Goal: Task Accomplishment & Management: Use online tool/utility

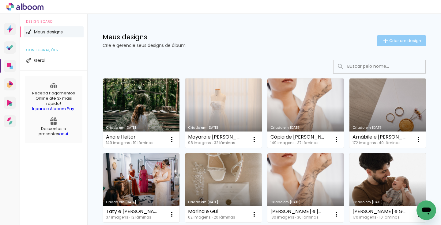
click at [401, 39] on span "Criar um design" at bounding box center [405, 41] width 32 height 4
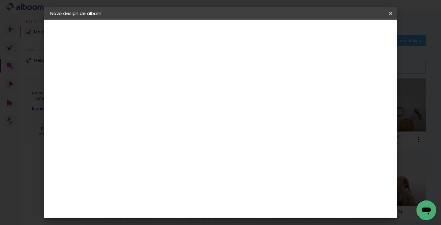
click at [150, 84] on input at bounding box center [150, 81] width 0 height 9
type input "[PERSON_NAME]"
type paper-input "[PERSON_NAME]"
click at [213, 29] on paper-button "Avançar" at bounding box center [198, 32] width 30 height 10
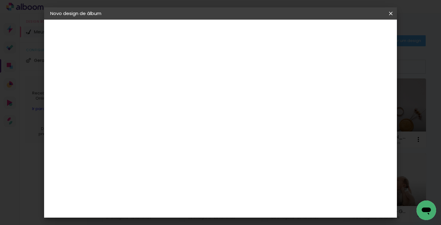
click at [0, 0] on slot "Avançar" at bounding box center [0, 0] width 0 height 0
click at [174, 102] on input "text" at bounding box center [162, 106] width 24 height 9
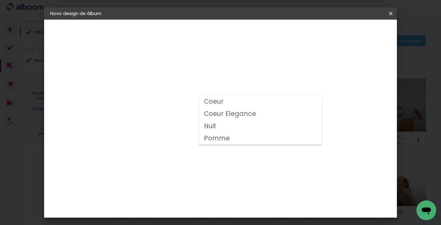
click at [235, 102] on paper-item "Coeur" at bounding box center [260, 102] width 123 height 12
type input "Coeur"
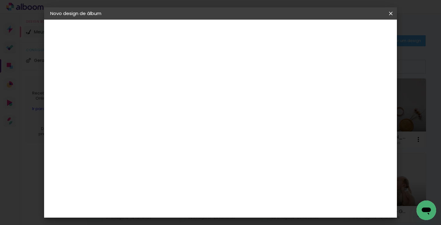
scroll to position [137, 0]
click at [192, 168] on span "30 × 30" at bounding box center [177, 174] width 28 height 13
click at [0, 0] on slot "Avançar" at bounding box center [0, 0] width 0 height 0
click at [283, 67] on div at bounding box center [281, 66] width 6 height 6
type paper-checkbox "on"
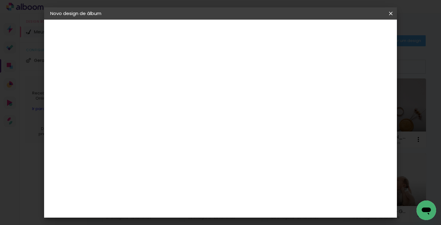
click at [283, 67] on div at bounding box center [281, 66] width 6 height 6
click at [318, 31] on span "Iniciar design" at bounding box center [304, 32] width 28 height 4
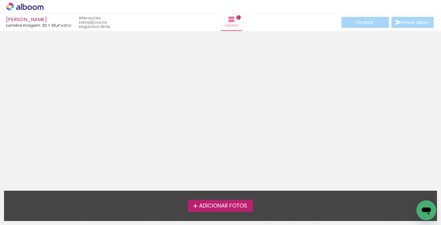
click at [232, 209] on label "Adicionar Fotos" at bounding box center [220, 206] width 65 height 12
click at [0, 0] on input "file" at bounding box center [0, 0] width 0 height 0
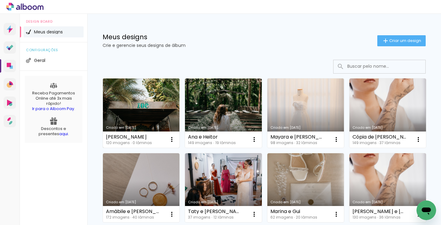
click at [142, 93] on link "Criado em [DATE]" at bounding box center [141, 112] width 77 height 69
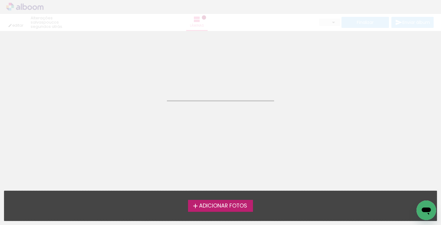
click at [142, 93] on neon-animated-pages "Confirmar Cancelar" at bounding box center [220, 128] width 441 height 194
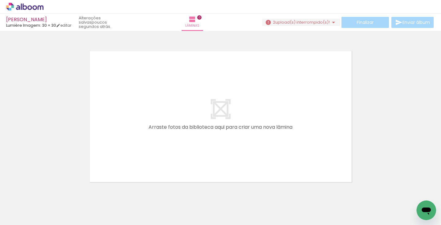
click at [327, 23] on span "upload(s) interrompido(s)!" at bounding box center [302, 22] width 55 height 6
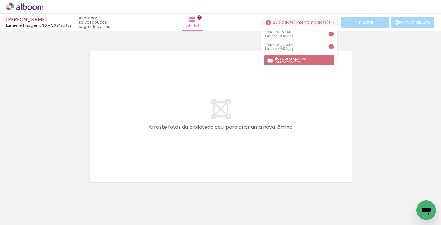
click at [0, 0] on slot "Buscar arquivos interrompidos" at bounding box center [0, 0] width 0 height 0
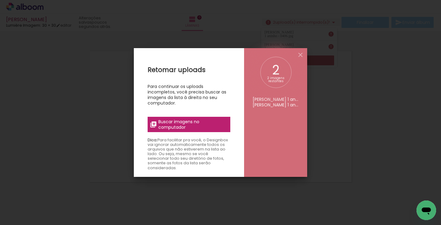
click at [174, 127] on span "Buscar imagens no computador" at bounding box center [192, 124] width 68 height 11
click at [0, 0] on input "file" at bounding box center [0, 0] width 0 height 0
click at [273, 77] on div "2 imagens restantes" at bounding box center [275, 80] width 21 height 6
click at [300, 56] on iron-icon at bounding box center [300, 54] width 7 height 7
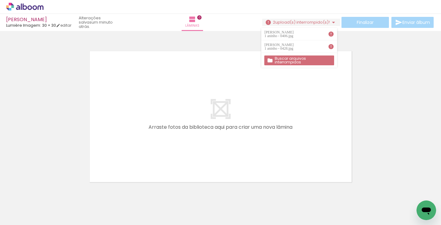
click at [333, 21] on iron-icon at bounding box center [333, 22] width 7 height 7
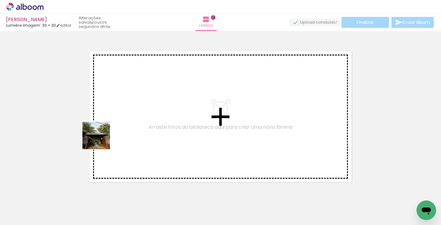
drag, startPoint x: 63, startPoint y: 210, endPoint x: 103, endPoint y: 136, distance: 84.0
click at [103, 136] on quentale-workspace at bounding box center [220, 112] width 441 height 225
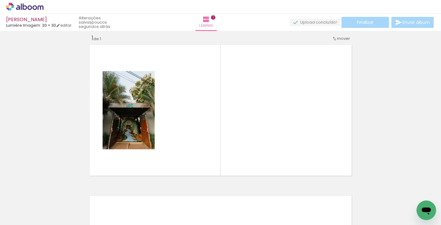
scroll to position [8, 0]
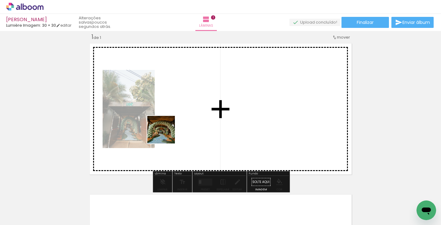
drag, startPoint x: 100, startPoint y: 210, endPoint x: 169, endPoint y: 130, distance: 105.8
click at [169, 130] on quentale-workspace at bounding box center [220, 112] width 441 height 225
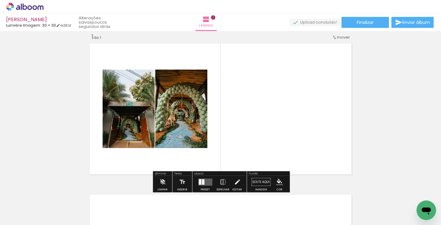
click at [196, 162] on quentale-layouter at bounding box center [220, 109] width 267 height 136
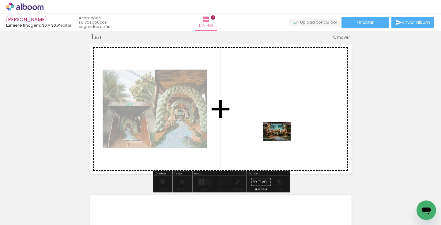
drag, startPoint x: 406, startPoint y: 200, endPoint x: 281, endPoint y: 141, distance: 138.1
click at [281, 141] on quentale-workspace at bounding box center [220, 112] width 441 height 225
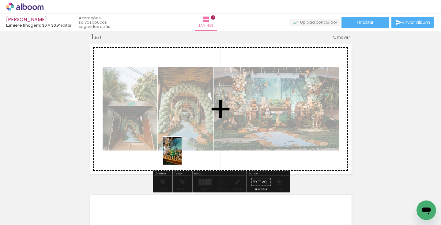
drag, startPoint x: 170, startPoint y: 209, endPoint x: 182, endPoint y: 155, distance: 55.4
click at [182, 155] on quentale-workspace at bounding box center [220, 112] width 441 height 225
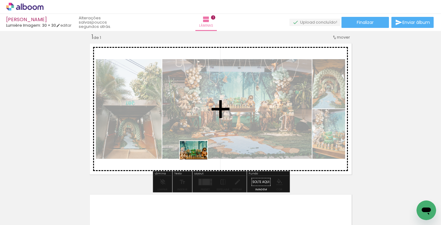
drag, startPoint x: 198, startPoint y: 200, endPoint x: 198, endPoint y: 159, distance: 40.7
click at [198, 159] on quentale-workspace at bounding box center [220, 112] width 441 height 225
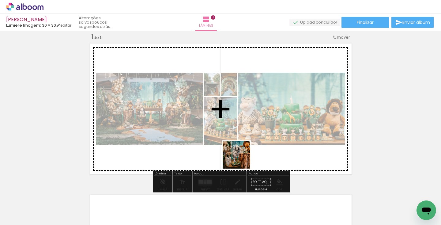
drag, startPoint x: 241, startPoint y: 212, endPoint x: 241, endPoint y: 147, distance: 65.2
click at [241, 147] on quentale-workspace at bounding box center [220, 112] width 441 height 225
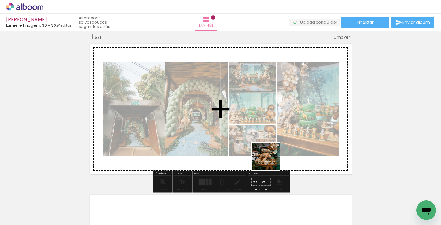
drag, startPoint x: 272, startPoint y: 208, endPoint x: 270, endPoint y: 160, distance: 47.5
click at [270, 160] on quentale-workspace at bounding box center [220, 112] width 441 height 225
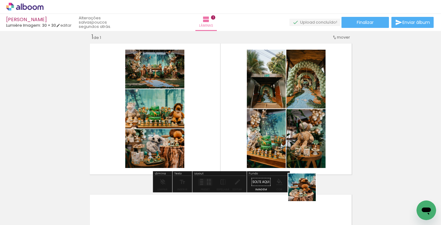
drag, startPoint x: 307, startPoint y: 204, endPoint x: 296, endPoint y: 148, distance: 56.8
click at [296, 148] on quentale-workspace at bounding box center [220, 112] width 441 height 225
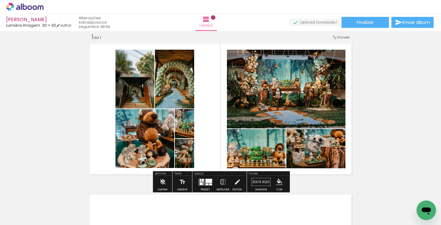
drag, startPoint x: 338, startPoint y: 202, endPoint x: 329, endPoint y: 168, distance: 34.8
click at [329, 168] on quentale-workspace at bounding box center [220, 112] width 441 height 225
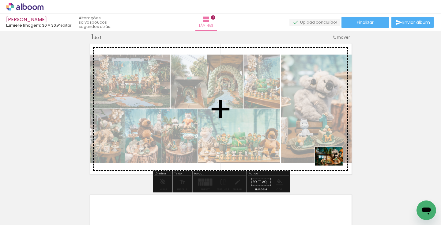
drag, startPoint x: 375, startPoint y: 205, endPoint x: 332, endPoint y: 163, distance: 59.6
click at [332, 163] on quentale-workspace at bounding box center [220, 112] width 441 height 225
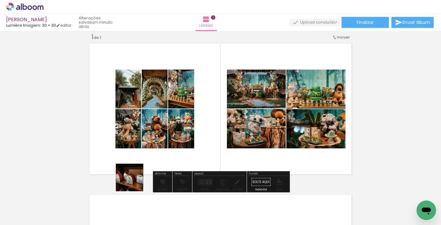
drag, startPoint x: 133, startPoint y: 209, endPoint x: 139, endPoint y: 134, distance: 75.3
click at [139, 134] on quentale-workspace at bounding box center [220, 112] width 441 height 225
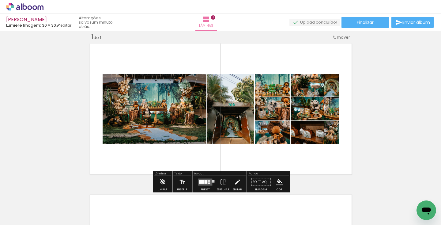
scroll to position [0, 54]
click at [206, 183] on div at bounding box center [205, 182] width 3 height 4
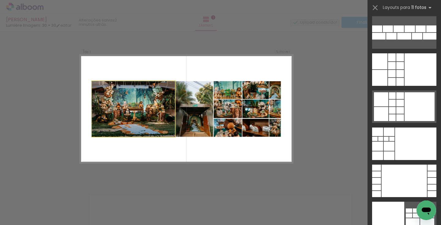
scroll to position [0, 0]
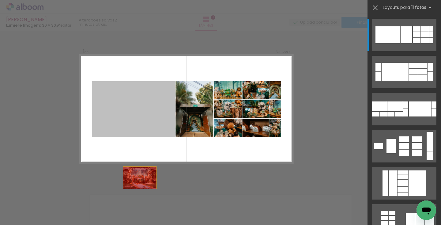
drag, startPoint x: 141, startPoint y: 121, endPoint x: 145, endPoint y: 216, distance: 95.3
click at [145, 216] on quentale-workspace at bounding box center [220, 112] width 441 height 225
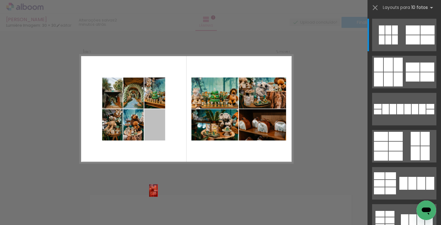
drag, startPoint x: 156, startPoint y: 124, endPoint x: 150, endPoint y: 216, distance: 92.4
click at [150, 216] on quentale-workspace at bounding box center [220, 112] width 441 height 225
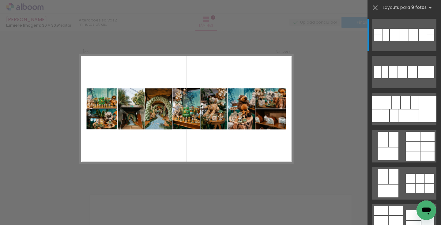
click at [326, 49] on div "Confirmar Cancelar" at bounding box center [220, 181] width 441 height 317
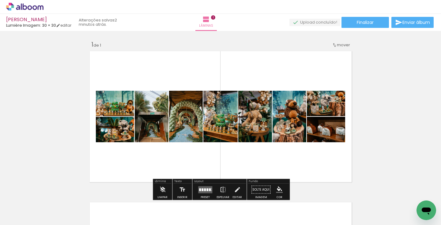
scroll to position [11, 0]
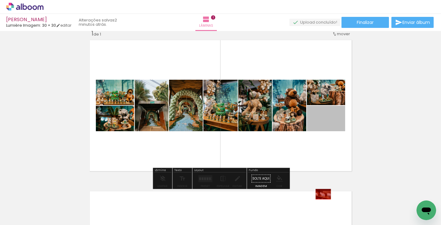
drag, startPoint x: 326, startPoint y: 118, endPoint x: 312, endPoint y: 229, distance: 112.1
click at [312, 225] on html "link( href="../../bower_components/polymer/polymer.html" rel="import" ) picture…" at bounding box center [220, 112] width 441 height 225
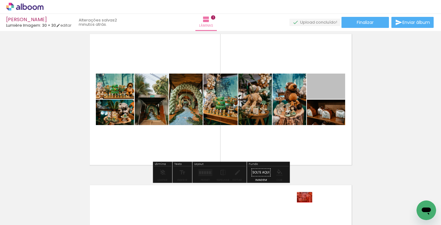
drag, startPoint x: 326, startPoint y: 92, endPoint x: 300, endPoint y: 209, distance: 120.0
click at [300, 209] on quentale-workspace at bounding box center [220, 112] width 441 height 225
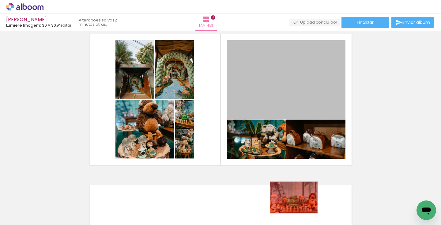
drag, startPoint x: 316, startPoint y: 96, endPoint x: 290, endPoint y: 203, distance: 110.5
click at [290, 203] on quentale-workspace at bounding box center [220, 112] width 441 height 225
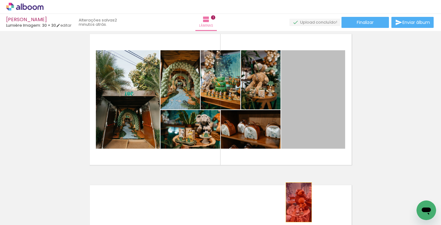
drag, startPoint x: 304, startPoint y: 98, endPoint x: 298, endPoint y: 202, distance: 104.3
click at [298, 202] on quentale-workspace at bounding box center [220, 112] width 441 height 225
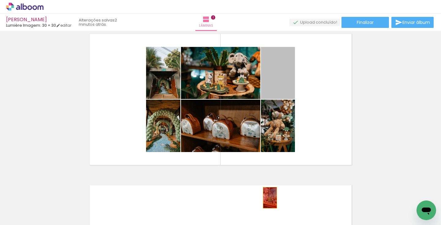
drag, startPoint x: 273, startPoint y: 81, endPoint x: 267, endPoint y: 206, distance: 125.4
click at [267, 206] on quentale-workspace at bounding box center [220, 112] width 441 height 225
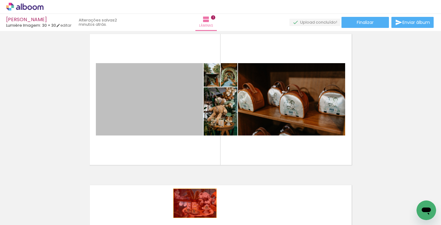
drag, startPoint x: 177, startPoint y: 108, endPoint x: 196, endPoint y: 206, distance: 99.5
click at [196, 206] on quentale-workspace at bounding box center [220, 112] width 441 height 225
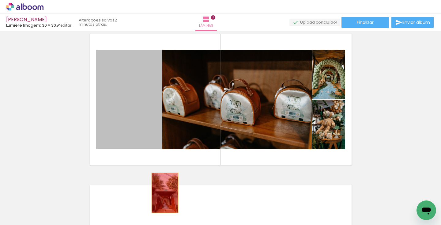
drag, startPoint x: 150, startPoint y: 126, endPoint x: 166, endPoint y: 196, distance: 71.5
click at [166, 196] on quentale-workspace at bounding box center [220, 112] width 441 height 225
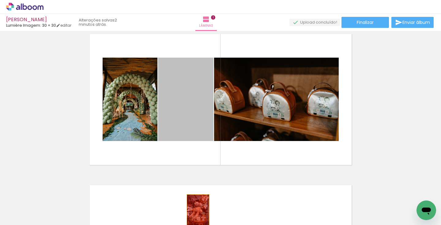
drag, startPoint x: 198, startPoint y: 100, endPoint x: 198, endPoint y: 211, distance: 111.5
click at [198, 211] on quentale-workspace at bounding box center [220, 112] width 441 height 225
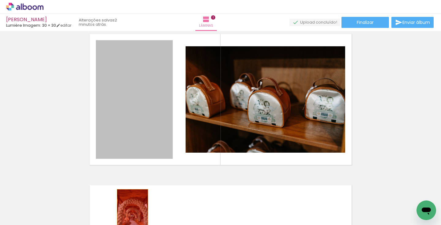
drag, startPoint x: 131, startPoint y: 121, endPoint x: 132, endPoint y: 212, distance: 90.7
click at [132, 212] on quentale-workspace at bounding box center [220, 112] width 441 height 225
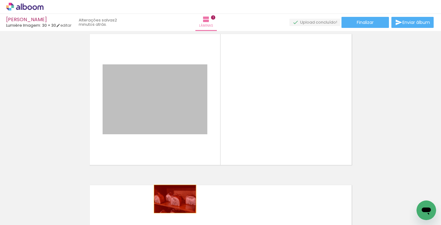
drag, startPoint x: 175, startPoint y: 118, endPoint x: 176, endPoint y: 202, distance: 84.5
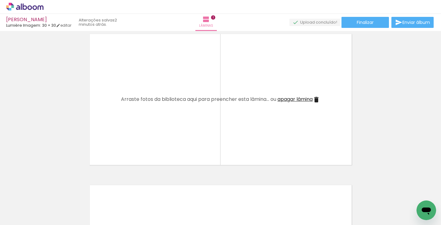
scroll to position [0, 0]
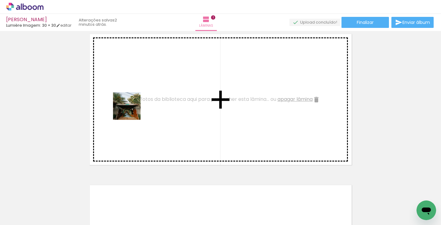
drag, startPoint x: 65, startPoint y: 213, endPoint x: 132, endPoint y: 111, distance: 122.2
click at [132, 111] on quentale-workspace at bounding box center [220, 112] width 441 height 225
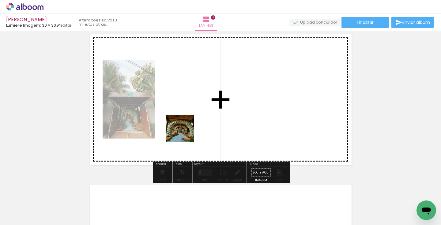
drag, startPoint x: 98, startPoint y: 208, endPoint x: 186, endPoint y: 130, distance: 116.9
click at [186, 130] on quentale-workspace at bounding box center [220, 112] width 441 height 225
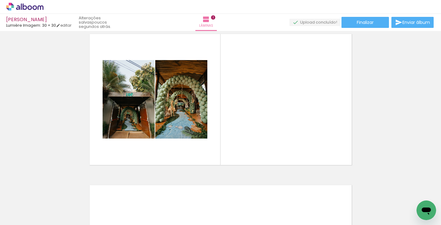
scroll to position [0, 154]
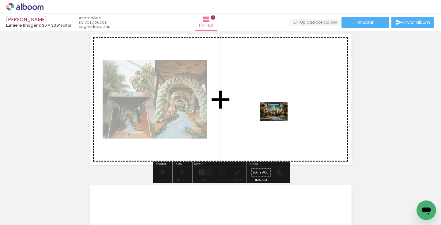
drag, startPoint x: 256, startPoint y: 209, endPoint x: 278, endPoint y: 121, distance: 90.8
click at [278, 121] on quentale-workspace at bounding box center [220, 112] width 441 height 225
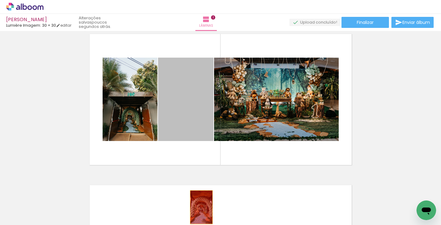
drag, startPoint x: 196, startPoint y: 110, endPoint x: 201, endPoint y: 207, distance: 96.9
click at [201, 207] on quentale-workspace at bounding box center [220, 112] width 441 height 225
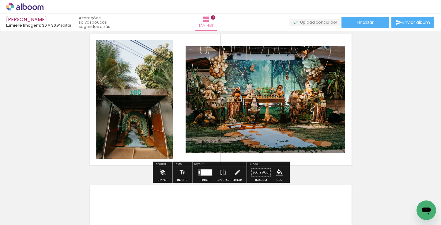
click at [205, 174] on div at bounding box center [206, 172] width 11 height 6
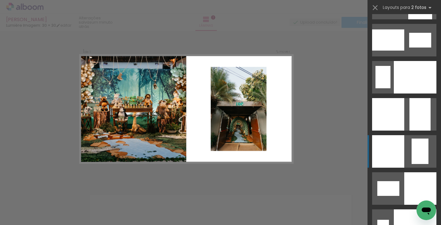
scroll to position [2428, 0]
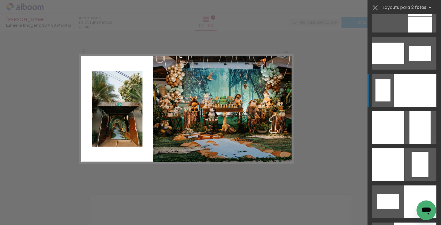
click at [410, 94] on div at bounding box center [415, 90] width 43 height 32
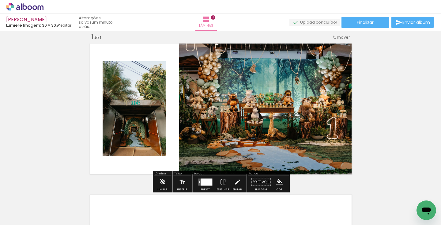
click at [220, 179] on iron-icon at bounding box center [223, 182] width 7 height 12
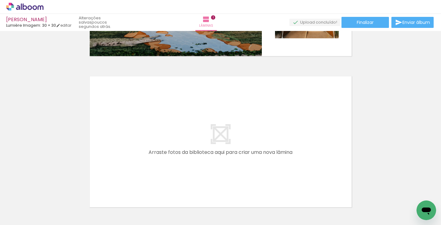
scroll to position [127, 0]
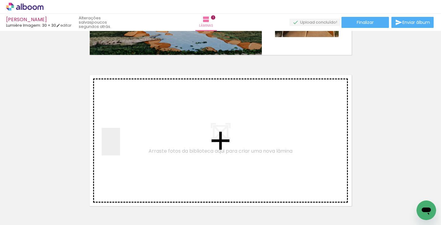
drag, startPoint x: 100, startPoint y: 204, endPoint x: 121, endPoint y: 146, distance: 61.9
click at [121, 146] on quentale-workspace at bounding box center [220, 112] width 441 height 225
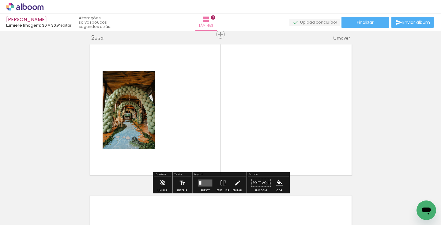
scroll to position [159, 0]
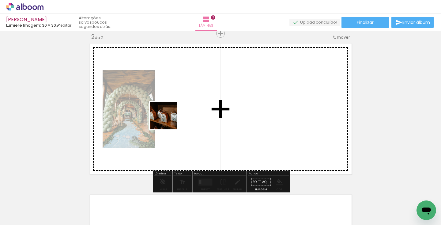
drag, startPoint x: 138, startPoint y: 195, endPoint x: 168, endPoint y: 120, distance: 80.7
click at [168, 120] on quentale-workspace at bounding box center [220, 112] width 441 height 225
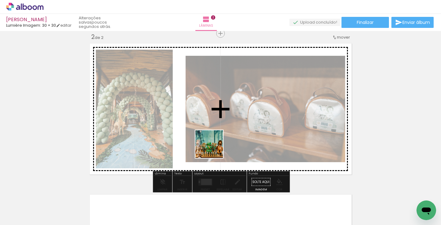
drag, startPoint x: 201, startPoint y: 202, endPoint x: 217, endPoint y: 142, distance: 61.4
click at [217, 142] on quentale-workspace at bounding box center [220, 112] width 441 height 225
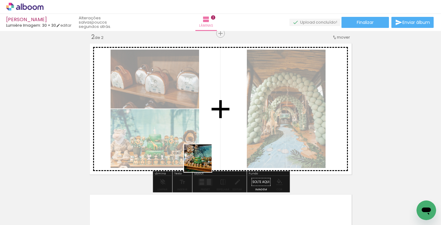
drag, startPoint x: 187, startPoint y: 182, endPoint x: 203, endPoint y: 162, distance: 25.7
click at [203, 162] on quentale-workspace at bounding box center [220, 112] width 441 height 225
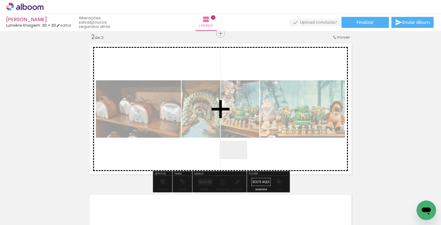
drag, startPoint x: 238, startPoint y: 186, endPoint x: 238, endPoint y: 158, distance: 27.9
click at [238, 158] on quentale-workspace at bounding box center [220, 112] width 441 height 225
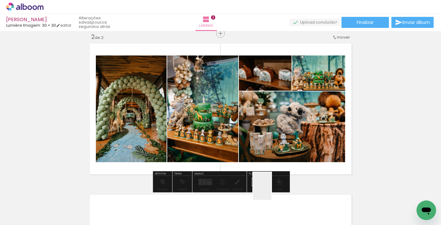
drag, startPoint x: 271, startPoint y: 206, endPoint x: 271, endPoint y: 153, distance: 53.0
click at [271, 153] on quentale-workspace at bounding box center [220, 112] width 441 height 225
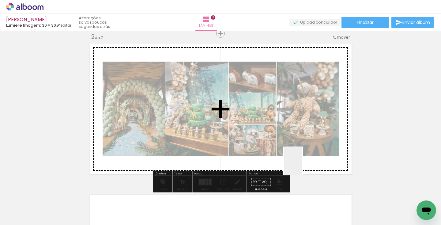
drag, startPoint x: 303, startPoint y: 178, endPoint x: 302, endPoint y: 156, distance: 22.4
click at [302, 156] on quentale-workspace at bounding box center [220, 112] width 441 height 225
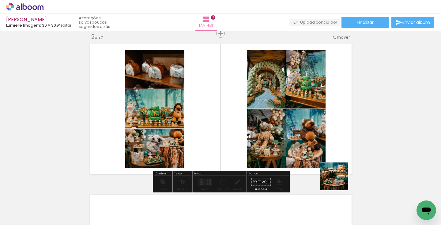
drag, startPoint x: 343, startPoint y: 204, endPoint x: 335, endPoint y: 155, distance: 49.6
click at [335, 155] on quentale-workspace at bounding box center [220, 112] width 441 height 225
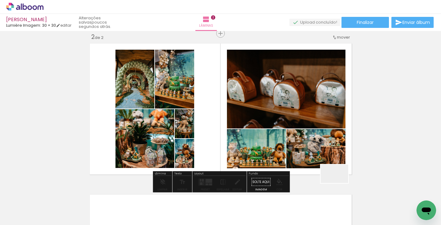
drag, startPoint x: 377, startPoint y: 209, endPoint x: 329, endPoint y: 171, distance: 61.3
click at [329, 171] on quentale-workspace at bounding box center [220, 112] width 441 height 225
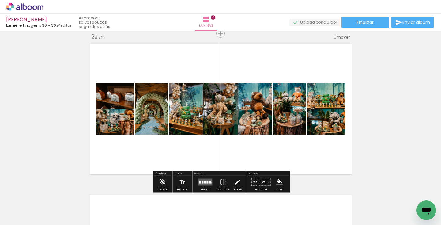
click at [206, 182] on div at bounding box center [207, 181] width 2 height 3
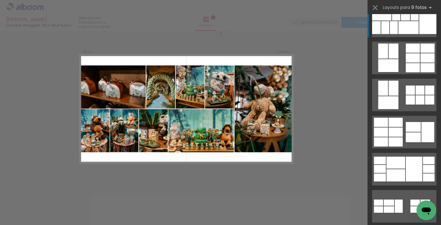
scroll to position [138, 0]
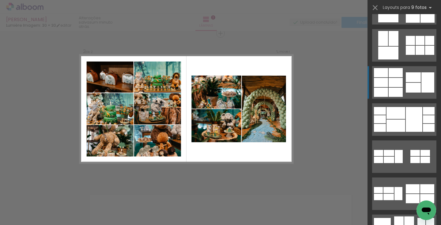
click at [419, 86] on div at bounding box center [413, 88] width 15 height 10
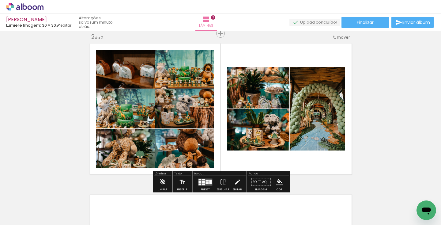
click at [222, 183] on iron-icon at bounding box center [223, 182] width 7 height 12
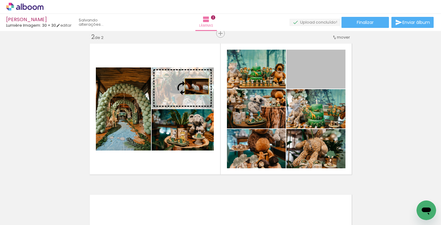
drag, startPoint x: 319, startPoint y: 74, endPoint x: 197, endPoint y: 86, distance: 123.1
click at [0, 0] on slot at bounding box center [0, 0] width 0 height 0
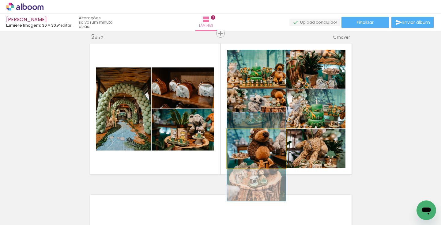
drag, startPoint x: 258, startPoint y: 153, endPoint x: 258, endPoint y: 161, distance: 8.0
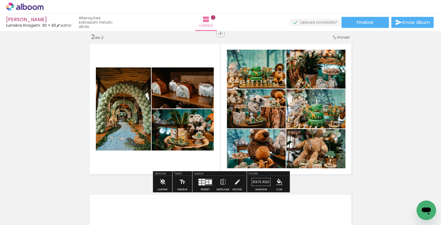
click at [204, 178] on div at bounding box center [205, 182] width 17 height 12
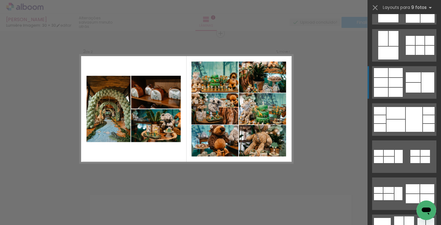
scroll to position [185, 0]
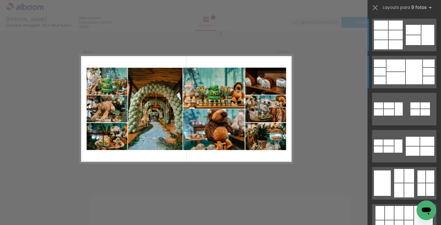
click at [393, 76] on div at bounding box center [396, 78] width 19 height 12
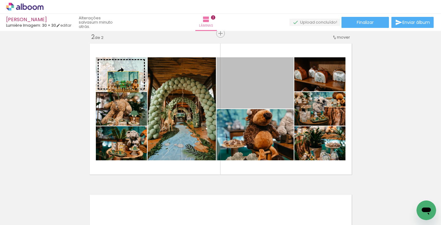
drag, startPoint x: 255, startPoint y: 93, endPoint x: 123, endPoint y: 82, distance: 132.5
click at [0, 0] on slot at bounding box center [0, 0] width 0 height 0
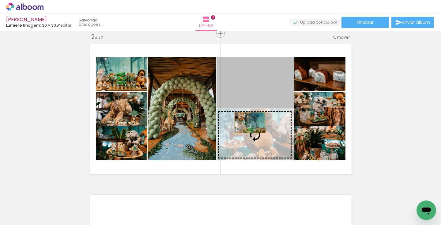
drag, startPoint x: 248, startPoint y: 93, endPoint x: 250, endPoint y: 125, distance: 32.2
click at [0, 0] on slot at bounding box center [0, 0] width 0 height 0
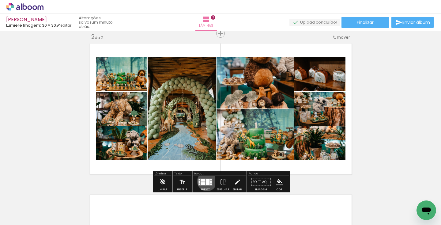
click at [206, 181] on div at bounding box center [208, 182] width 4 height 6
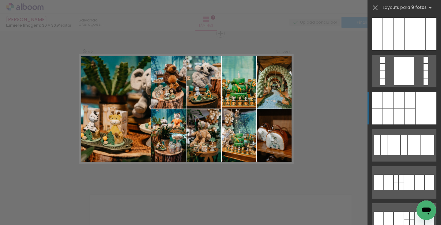
scroll to position [486, 0]
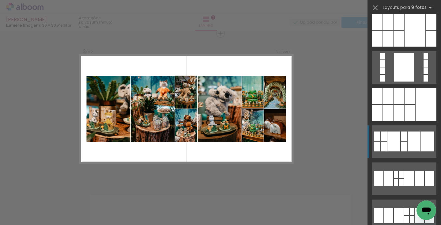
click at [410, 139] on div at bounding box center [414, 141] width 13 height 20
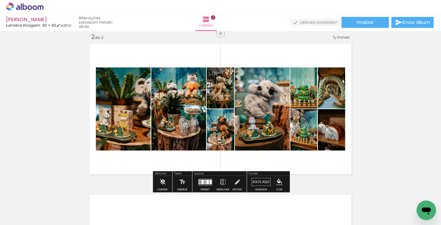
click at [304, 125] on div "P&B" at bounding box center [298, 124] width 12 height 9
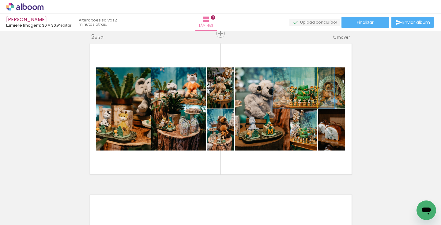
click at [305, 92] on quentale-photo at bounding box center [303, 87] width 27 height 41
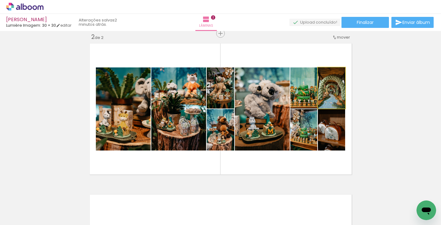
click at [333, 92] on quentale-photo at bounding box center [331, 87] width 27 height 41
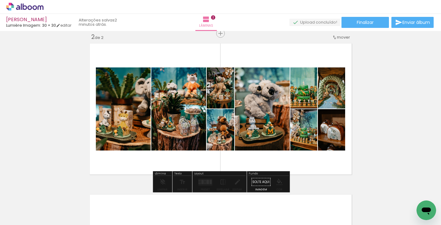
drag, startPoint x: 333, startPoint y: 134, endPoint x: 335, endPoint y: 137, distance: 3.5
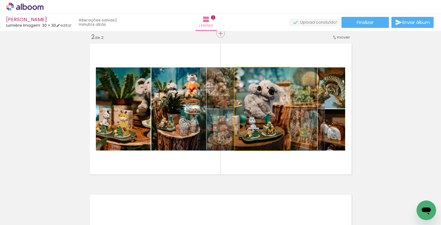
click at [255, 124] on quentale-photo at bounding box center [262, 108] width 55 height 83
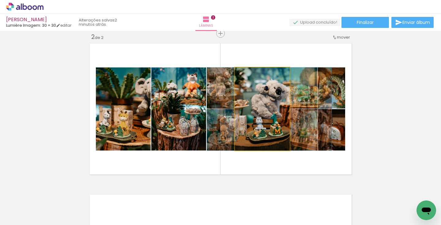
drag, startPoint x: 255, startPoint y: 124, endPoint x: 262, endPoint y: 124, distance: 6.7
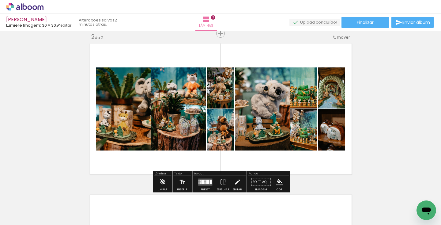
click at [208, 179] on quentale-layouter at bounding box center [205, 181] width 14 height 7
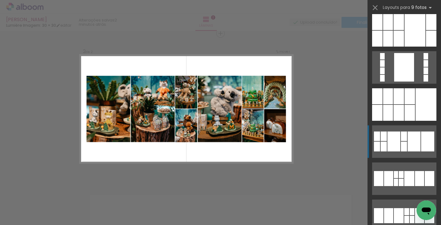
scroll to position [731, 0]
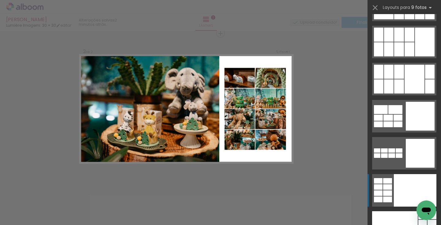
scroll to position [1277, 0]
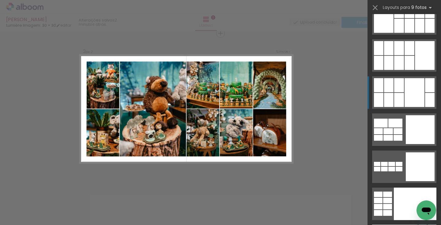
click at [392, 90] on div at bounding box center [388, 85] width 9 height 14
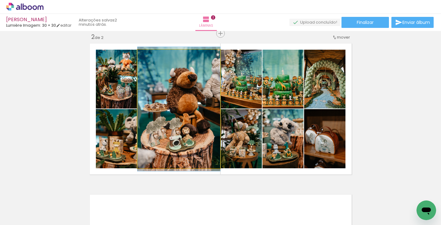
click at [189, 118] on quentale-photo at bounding box center [179, 109] width 83 height 119
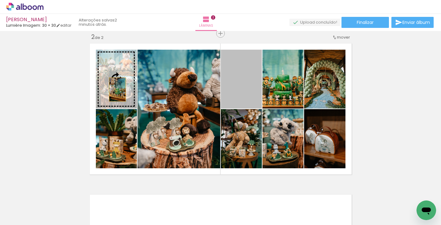
drag, startPoint x: 243, startPoint y: 88, endPoint x: 117, endPoint y: 89, distance: 125.3
click at [0, 0] on slot at bounding box center [0, 0] width 0 height 0
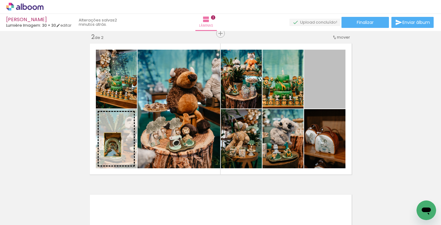
drag, startPoint x: 330, startPoint y: 88, endPoint x: 112, endPoint y: 145, distance: 225.3
click at [0, 0] on slot at bounding box center [0, 0] width 0 height 0
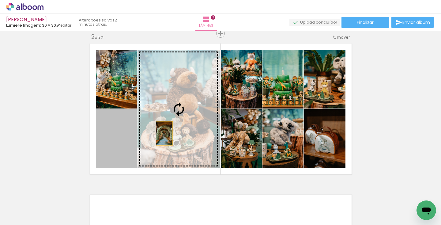
drag, startPoint x: 121, startPoint y: 153, endPoint x: 164, endPoint y: 133, distance: 47.6
click at [0, 0] on slot at bounding box center [0, 0] width 0 height 0
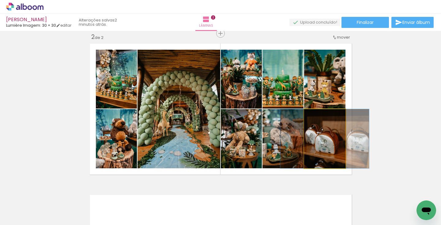
click at [320, 143] on quentale-photo at bounding box center [324, 138] width 41 height 59
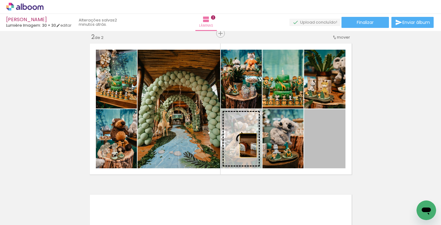
drag, startPoint x: 320, startPoint y: 143, endPoint x: 248, endPoint y: 145, distance: 71.7
click at [0, 0] on slot at bounding box center [0, 0] width 0 height 0
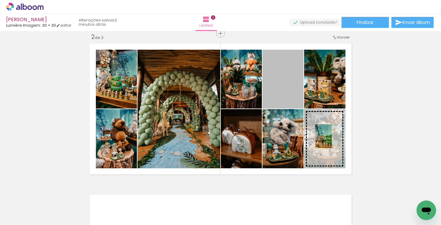
drag, startPoint x: 291, startPoint y: 94, endPoint x: 323, endPoint y: 136, distance: 52.8
click at [0, 0] on slot at bounding box center [0, 0] width 0 height 0
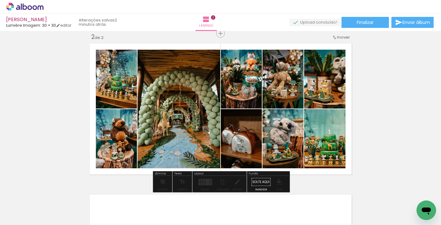
drag, startPoint x: 329, startPoint y: 151, endPoint x: 333, endPoint y: 145, distance: 7.0
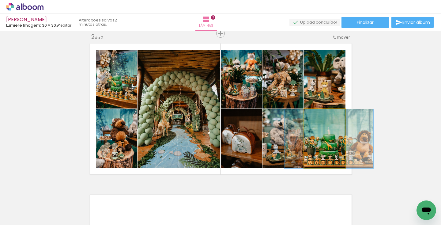
drag, startPoint x: 317, startPoint y: 115, endPoint x: 311, endPoint y: 115, distance: 6.4
type paper-slider "100"
click at [311, 115] on div at bounding box center [324, 115] width 37 height 9
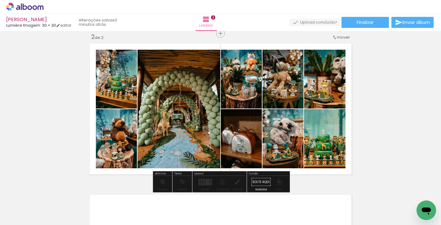
drag, startPoint x: 322, startPoint y: 142, endPoint x: 316, endPoint y: 139, distance: 6.0
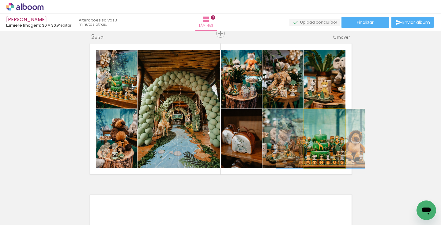
drag, startPoint x: 324, startPoint y: 137, endPoint x: 321, endPoint y: 137, distance: 3.1
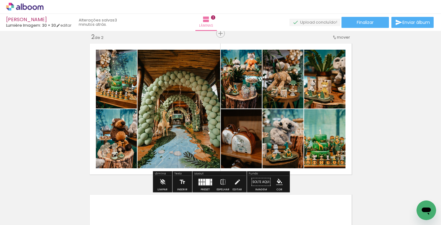
click at [204, 180] on quentale-layouter at bounding box center [205, 181] width 14 height 7
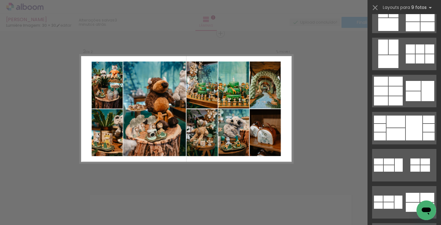
scroll to position [134, 0]
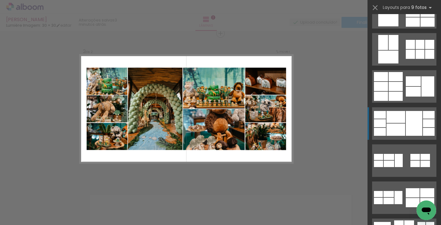
click at [410, 119] on div at bounding box center [414, 123] width 17 height 25
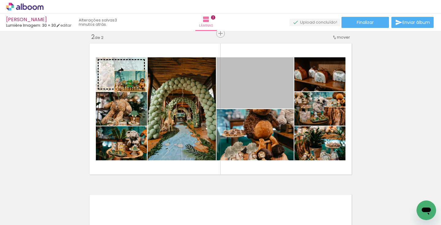
drag, startPoint x: 264, startPoint y: 89, endPoint x: 130, endPoint y: 81, distance: 134.1
click at [0, 0] on slot at bounding box center [0, 0] width 0 height 0
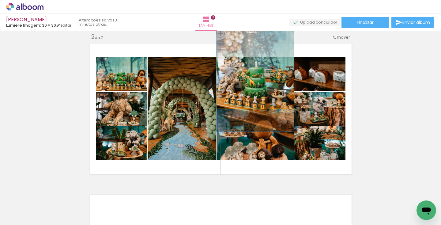
drag, startPoint x: 250, startPoint y: 87, endPoint x: 249, endPoint y: 78, distance: 9.2
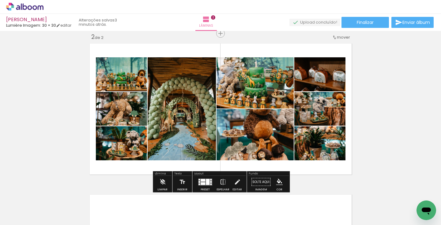
click at [204, 179] on div at bounding box center [203, 180] width 5 height 3
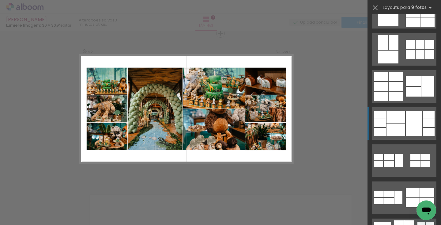
scroll to position [222, 0]
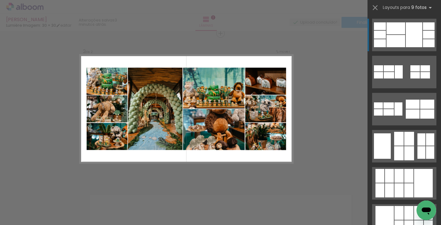
click at [323, 115] on div "Confirmar Cancelar" at bounding box center [220, 106] width 441 height 468
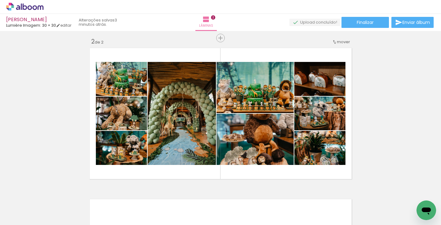
scroll to position [157, 0]
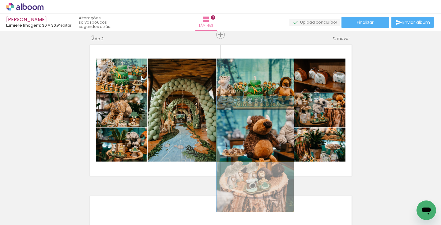
drag, startPoint x: 268, startPoint y: 142, endPoint x: 270, endPoint y: 160, distance: 17.9
click at [271, 152] on quentale-photo at bounding box center [255, 135] width 77 height 51
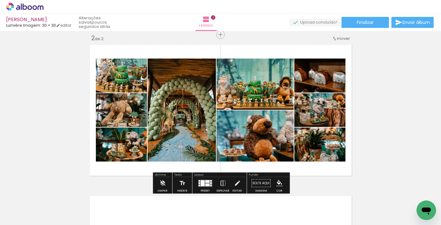
click at [212, 182] on div at bounding box center [205, 183] width 17 height 12
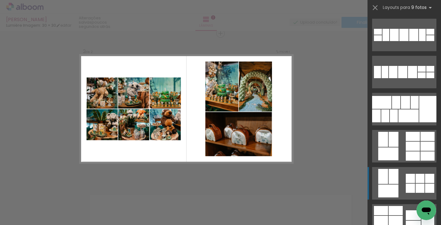
scroll to position [0, 0]
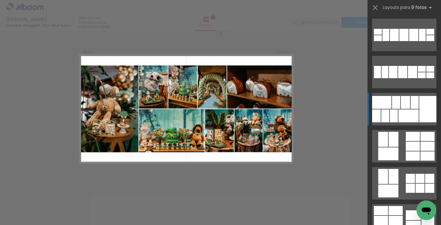
click at [410, 111] on div at bounding box center [408, 115] width 20 height 13
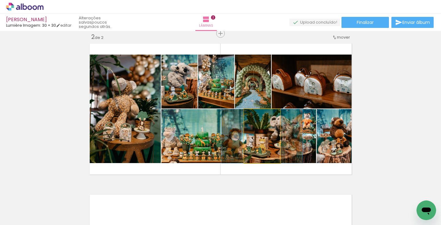
click at [267, 141] on quentale-photo at bounding box center [262, 136] width 36 height 54
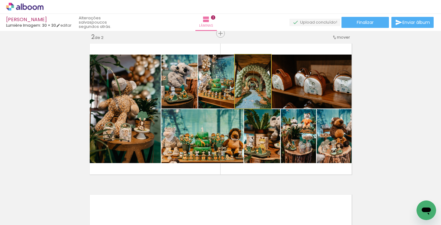
click at [252, 96] on quentale-photo at bounding box center [253, 82] width 36 height 54
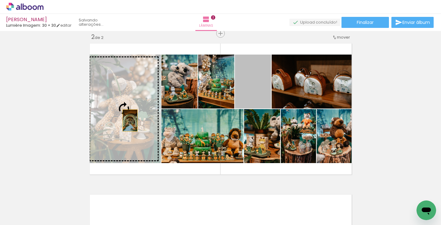
drag, startPoint x: 258, startPoint y: 96, endPoint x: 130, endPoint y: 120, distance: 131.0
click at [0, 0] on slot at bounding box center [0, 0] width 0 height 0
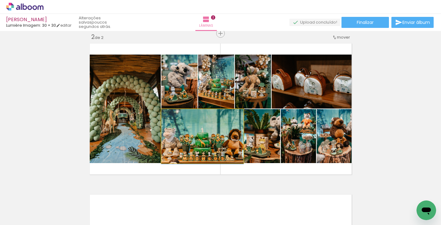
drag, startPoint x: 208, startPoint y: 147, endPoint x: 202, endPoint y: 147, distance: 5.2
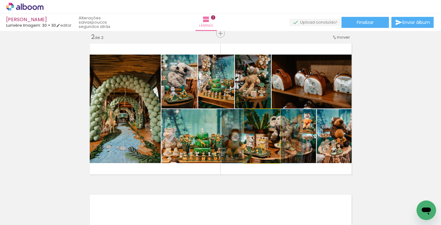
click at [256, 147] on quentale-photo at bounding box center [262, 136] width 36 height 54
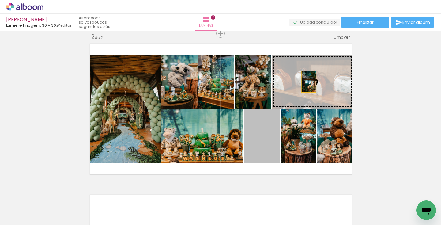
drag, startPoint x: 261, startPoint y: 149, endPoint x: 309, endPoint y: 81, distance: 82.4
click at [0, 0] on slot at bounding box center [0, 0] width 0 height 0
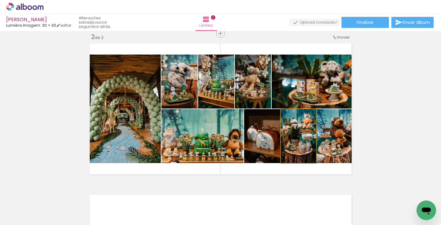
click at [306, 154] on quentale-photo at bounding box center [298, 136] width 35 height 54
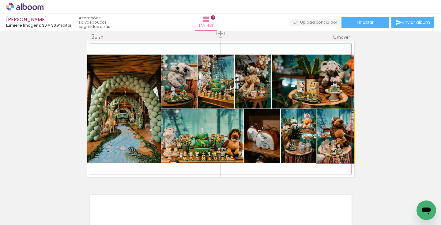
click at [328, 148] on quentale-photo at bounding box center [335, 136] width 37 height 54
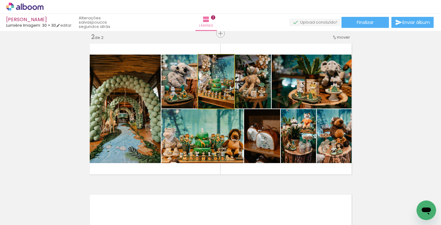
click at [226, 95] on quentale-photo at bounding box center [216, 82] width 36 height 54
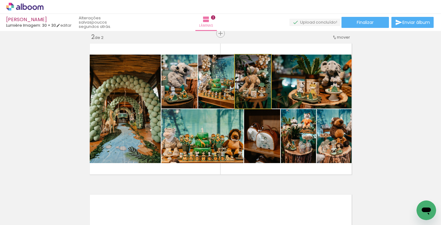
click at [245, 95] on quentale-photo at bounding box center [253, 82] width 36 height 54
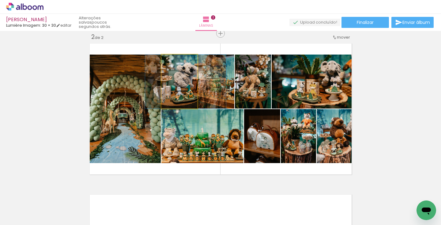
drag, startPoint x: 178, startPoint y: 97, endPoint x: 184, endPoint y: 98, distance: 6.4
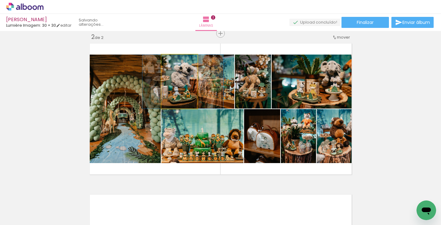
drag, startPoint x: 189, startPoint y: 101, endPoint x: 186, endPoint y: 103, distance: 3.4
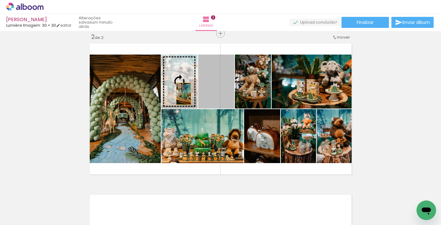
drag, startPoint x: 229, startPoint y: 95, endPoint x: 183, endPoint y: 94, distance: 45.7
click at [0, 0] on slot at bounding box center [0, 0] width 0 height 0
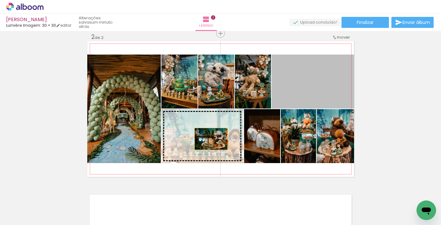
drag, startPoint x: 311, startPoint y: 89, endPoint x: 211, endPoint y: 139, distance: 112.0
click at [0, 0] on slot at bounding box center [0, 0] width 0 height 0
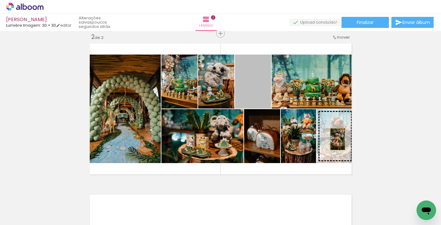
drag, startPoint x: 258, startPoint y: 99, endPoint x: 338, endPoint y: 139, distance: 88.8
click at [0, 0] on slot at bounding box center [0, 0] width 0 height 0
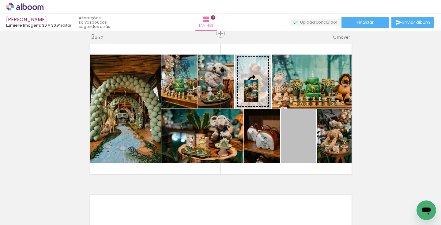
drag, startPoint x: 302, startPoint y: 148, endPoint x: 251, endPoint y: 91, distance: 76.8
click at [0, 0] on slot at bounding box center [0, 0] width 0 height 0
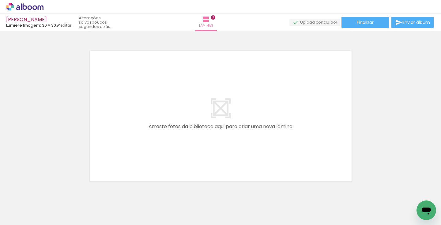
scroll to position [309, 0]
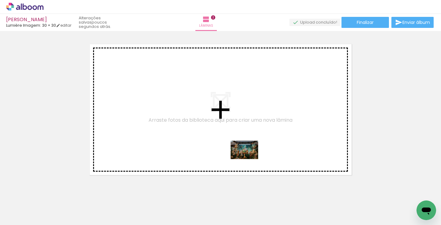
drag, startPoint x: 304, startPoint y: 198, endPoint x: 249, endPoint y: 159, distance: 67.4
click at [249, 159] on quentale-workspace at bounding box center [220, 112] width 441 height 225
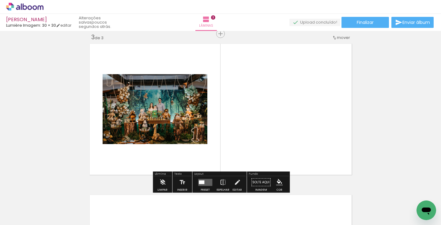
scroll to position [310, 0]
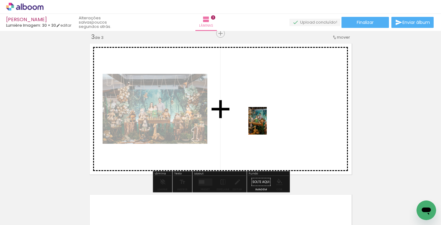
drag, startPoint x: 331, startPoint y: 207, endPoint x: 267, endPoint y: 125, distance: 103.9
click at [267, 125] on quentale-workspace at bounding box center [220, 112] width 441 height 225
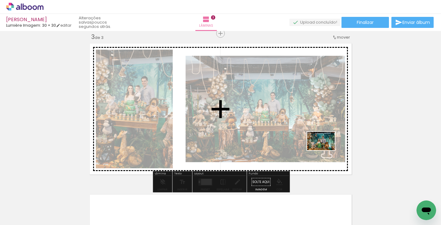
drag, startPoint x: 364, startPoint y: 208, endPoint x: 326, endPoint y: 150, distance: 69.3
click at [326, 150] on quentale-workspace at bounding box center [220, 112] width 441 height 225
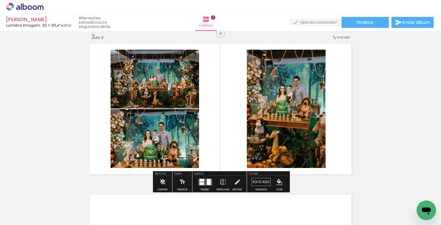
scroll to position [0, 308]
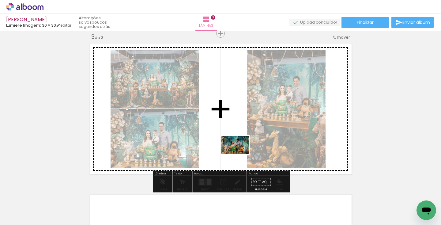
drag, startPoint x: 236, startPoint y: 209, endPoint x: 240, endPoint y: 154, distance: 55.0
click at [240, 154] on quentale-workspace at bounding box center [220, 112] width 441 height 225
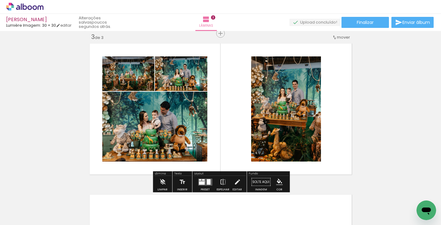
click at [203, 181] on div at bounding box center [202, 182] width 6 height 3
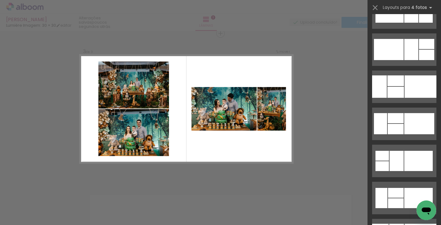
scroll to position [1592, 0]
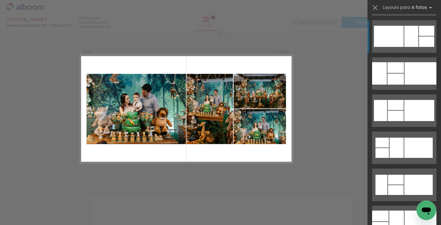
click at [391, 40] on div at bounding box center [389, 36] width 30 height 21
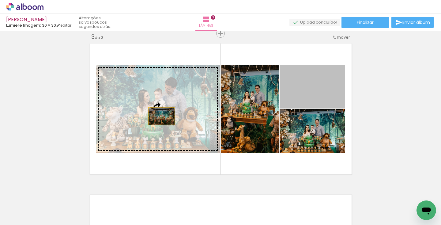
drag, startPoint x: 312, startPoint y: 96, endPoint x: 162, endPoint y: 116, distance: 151.4
click at [0, 0] on slot at bounding box center [0, 0] width 0 height 0
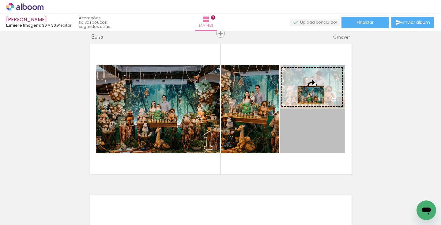
drag, startPoint x: 311, startPoint y: 143, endPoint x: 311, endPoint y: 94, distance: 48.4
click at [0, 0] on slot at bounding box center [0, 0] width 0 height 0
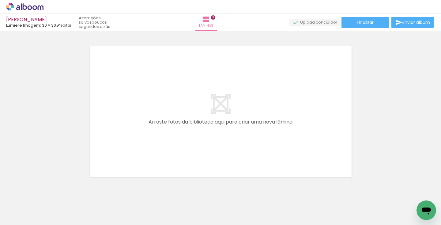
scroll to position [0, 484]
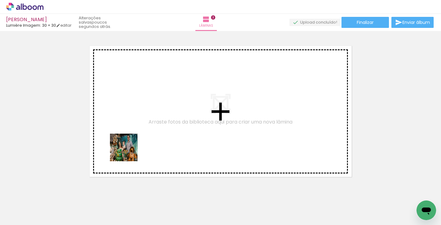
drag, startPoint x: 127, startPoint y: 209, endPoint x: 128, endPoint y: 152, distance: 57.6
click at [128, 152] on quentale-workspace at bounding box center [220, 112] width 441 height 225
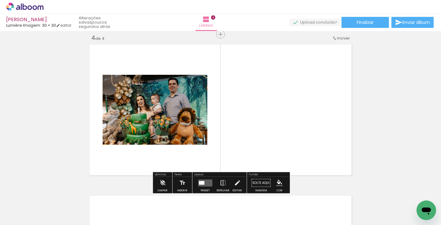
scroll to position [461, 0]
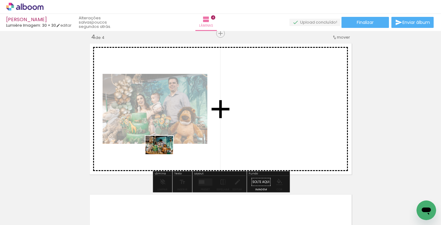
drag, startPoint x: 162, startPoint y: 199, endPoint x: 164, endPoint y: 154, distance: 44.8
click at [164, 154] on quentale-workspace at bounding box center [220, 112] width 441 height 225
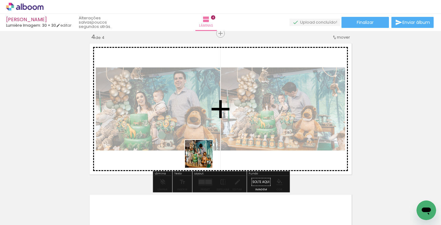
drag, startPoint x: 203, startPoint y: 205, endPoint x: 203, endPoint y: 157, distance: 48.1
click at [203, 157] on quentale-workspace at bounding box center [220, 112] width 441 height 225
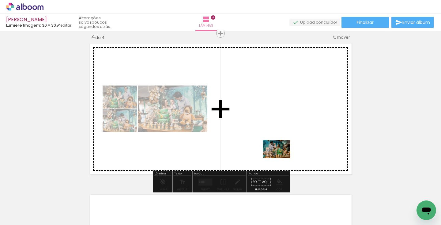
drag, startPoint x: 300, startPoint y: 208, endPoint x: 281, endPoint y: 158, distance: 53.0
click at [281, 158] on quentale-workspace at bounding box center [220, 112] width 441 height 225
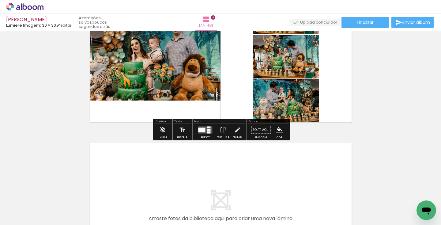
scroll to position [517, 0]
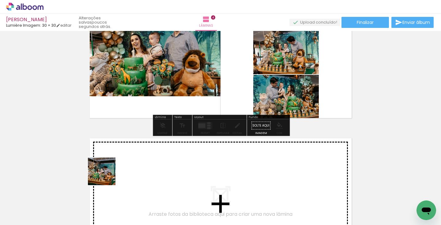
drag, startPoint x: 97, startPoint y: 207, endPoint x: 107, endPoint y: 175, distance: 34.0
click at [107, 175] on quentale-workspace at bounding box center [220, 112] width 441 height 225
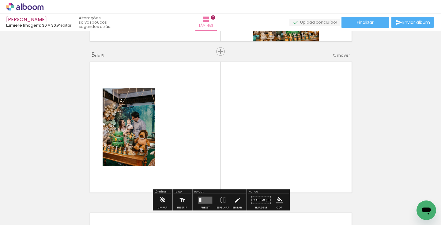
scroll to position [612, 0]
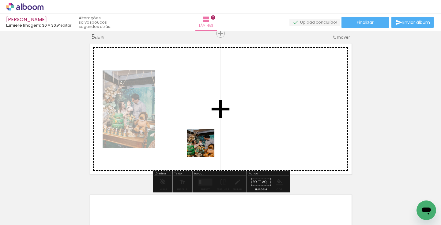
drag, startPoint x: 231, startPoint y: 200, endPoint x: 201, endPoint y: 141, distance: 66.3
click at [201, 141] on quentale-workspace at bounding box center [220, 112] width 441 height 225
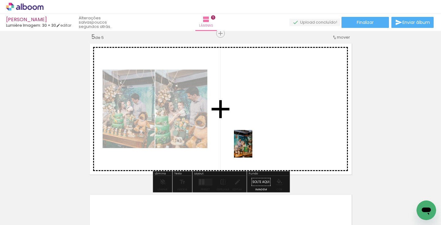
drag, startPoint x: 268, startPoint y: 208, endPoint x: 252, endPoint y: 147, distance: 63.2
click at [252, 147] on quentale-workspace at bounding box center [220, 112] width 441 height 225
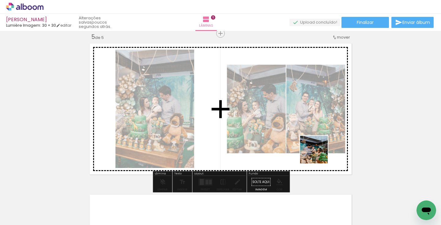
drag, startPoint x: 330, startPoint y: 202, endPoint x: 317, endPoint y: 142, distance: 61.6
click at [317, 142] on quentale-workspace at bounding box center [220, 112] width 441 height 225
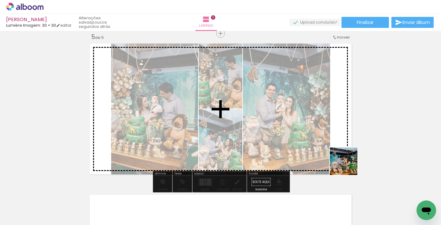
drag, startPoint x: 364, startPoint y: 204, endPoint x: 336, endPoint y: 138, distance: 71.9
click at [336, 138] on quentale-workspace at bounding box center [220, 112] width 441 height 225
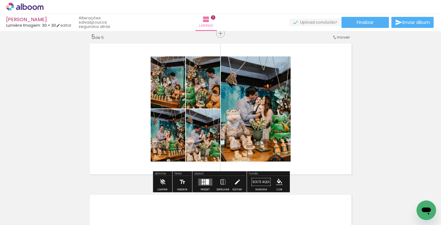
click at [209, 184] on quentale-layouter at bounding box center [205, 181] width 14 height 7
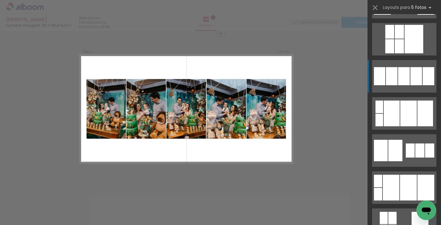
scroll to position [886, 0]
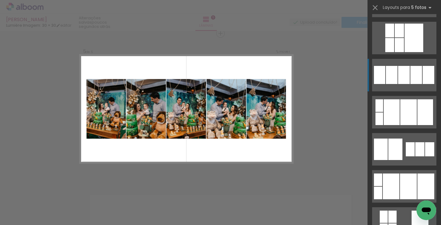
click at [404, 81] on div at bounding box center [404, 75] width 12 height 18
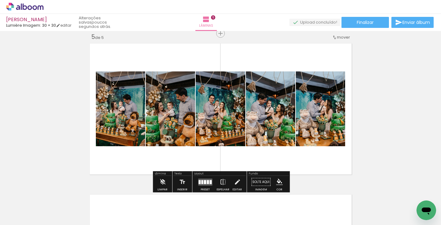
click at [204, 181] on div at bounding box center [205, 182] width 2 height 4
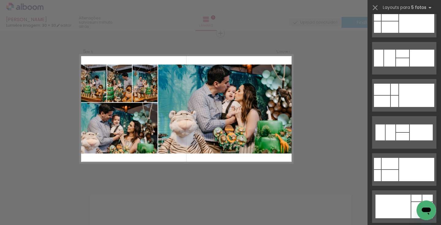
scroll to position [6679, 0]
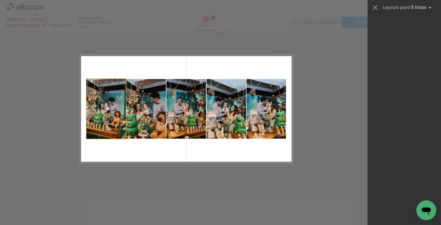
scroll to position [926, 0]
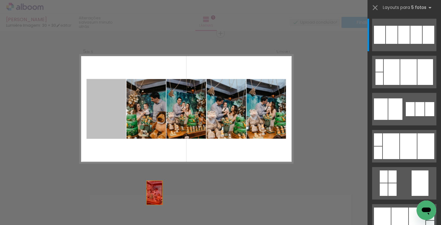
drag, startPoint x: 110, startPoint y: 113, endPoint x: 166, endPoint y: 213, distance: 114.2
click at [166, 213] on quentale-workspace at bounding box center [220, 112] width 441 height 225
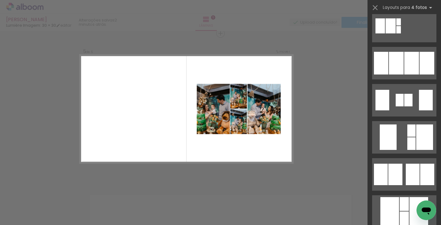
scroll to position [420, 0]
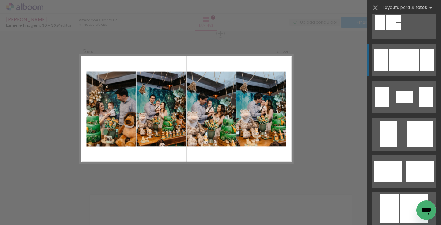
click at [399, 63] on div at bounding box center [396, 60] width 15 height 23
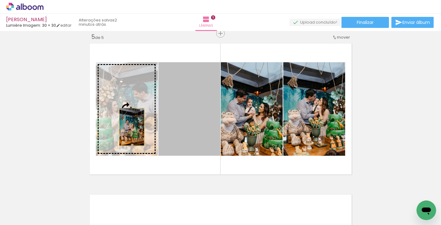
drag, startPoint x: 194, startPoint y: 125, endPoint x: 132, endPoint y: 127, distance: 62.5
click at [0, 0] on slot at bounding box center [0, 0] width 0 height 0
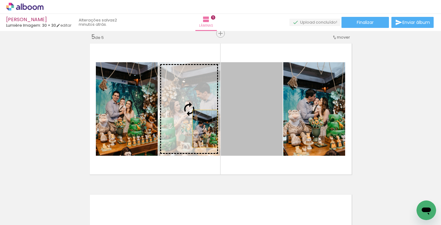
drag, startPoint x: 253, startPoint y: 127, endPoint x: 205, endPoint y: 129, distance: 48.1
click at [0, 0] on slot at bounding box center [0, 0] width 0 height 0
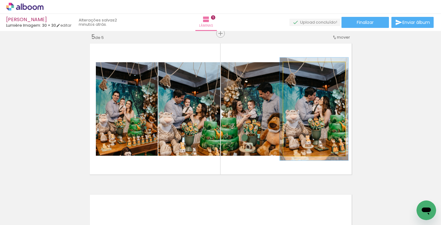
type paper-slider "110"
click at [300, 70] on div at bounding box center [300, 69] width 6 height 6
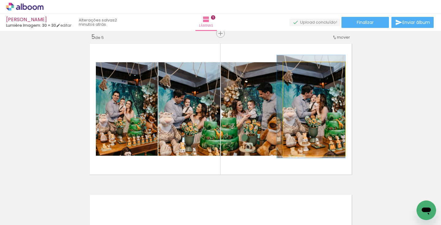
drag, startPoint x: 315, startPoint y: 112, endPoint x: 311, endPoint y: 109, distance: 3.9
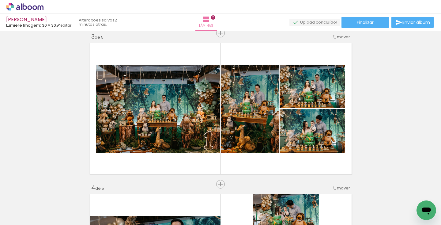
scroll to position [307, 0]
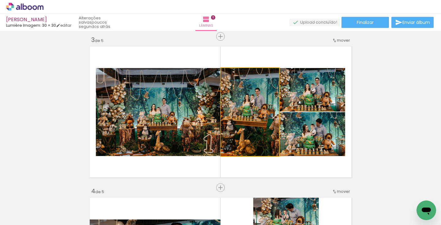
click at [250, 104] on quentale-photo at bounding box center [250, 112] width 58 height 88
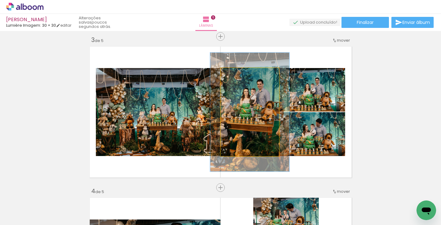
drag, startPoint x: 236, startPoint y: 76, endPoint x: 244, endPoint y: 77, distance: 7.7
click at [244, 77] on div at bounding box center [243, 75] width 10 height 10
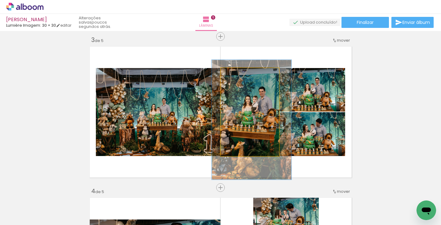
drag, startPoint x: 265, startPoint y: 111, endPoint x: 267, endPoint y: 119, distance: 7.6
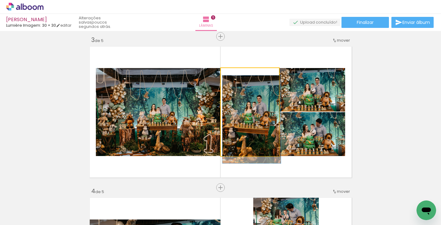
drag, startPoint x: 243, startPoint y: 74, endPoint x: 225, endPoint y: 75, distance: 17.8
type paper-slider "100"
click at [225, 75] on div at bounding box center [244, 74] width 43 height 9
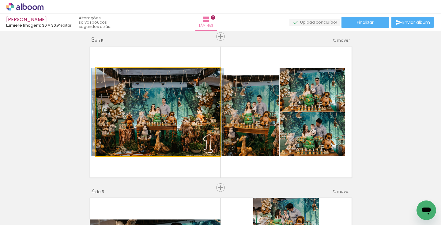
drag, startPoint x: 143, startPoint y: 107, endPoint x: 143, endPoint y: 99, distance: 7.7
click at [110, 74] on div at bounding box center [111, 75] width 6 height 6
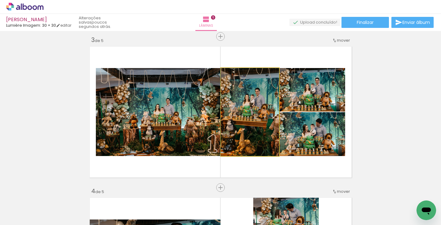
drag, startPoint x: 247, startPoint y: 113, endPoint x: 243, endPoint y: 101, distance: 12.3
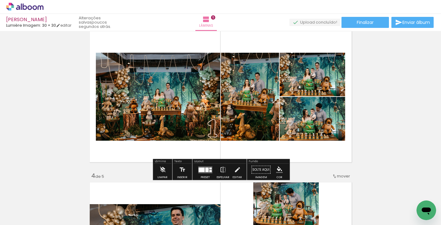
scroll to position [331, 0]
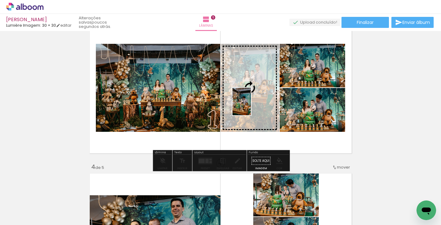
drag, startPoint x: 92, startPoint y: 210, endPoint x: 251, endPoint y: 106, distance: 189.8
click at [251, 106] on quentale-workspace at bounding box center [220, 112] width 441 height 225
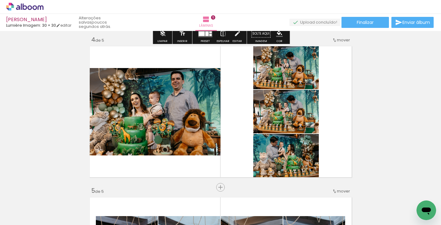
scroll to position [459, 0]
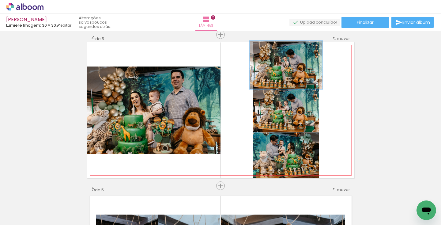
type paper-slider "107"
click at [270, 50] on div at bounding box center [269, 49] width 6 height 6
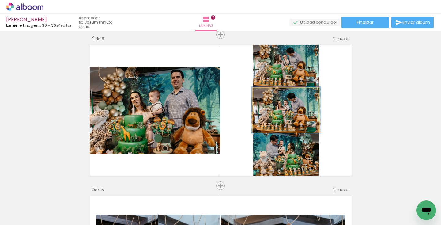
type paper-slider "106"
click at [268, 96] on div at bounding box center [269, 95] width 6 height 6
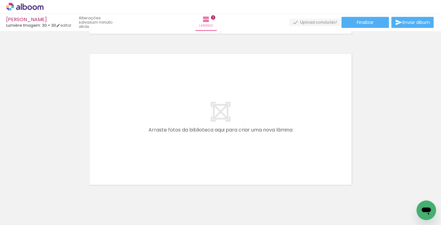
scroll to position [753, 0]
drag, startPoint x: 300, startPoint y: 209, endPoint x: 304, endPoint y: 213, distance: 5.9
click at [304, 214] on div at bounding box center [299, 204] width 30 height 20
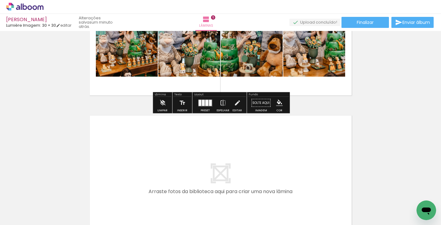
scroll to position [0, 0]
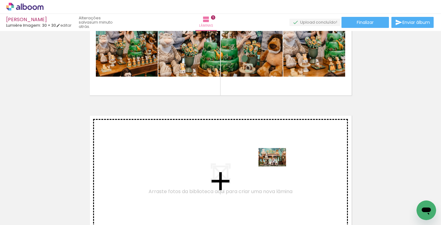
drag, startPoint x: 284, startPoint y: 209, endPoint x: 277, endPoint y: 166, distance: 43.7
click at [277, 166] on quentale-workspace at bounding box center [220, 112] width 441 height 225
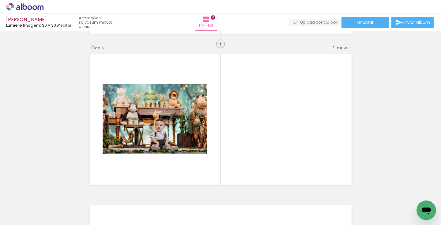
scroll to position [763, 0]
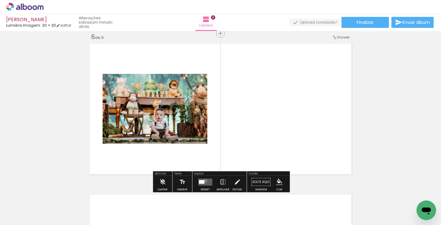
click at [204, 181] on quentale-layouter at bounding box center [205, 181] width 14 height 7
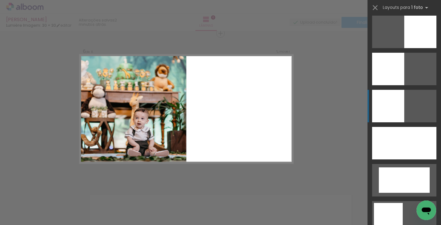
scroll to position [455, 0]
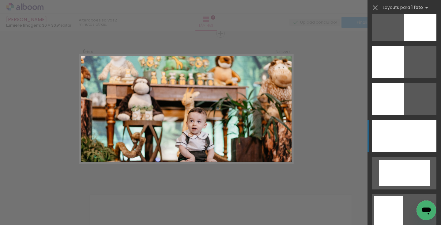
click at [381, 132] on div at bounding box center [404, 136] width 64 height 32
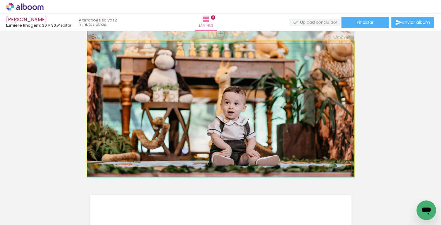
drag, startPoint x: 266, startPoint y: 126, endPoint x: 264, endPoint y: 103, distance: 23.1
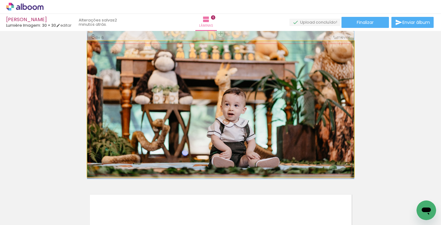
drag, startPoint x: 295, startPoint y: 126, endPoint x: 300, endPoint y: 126, distance: 4.6
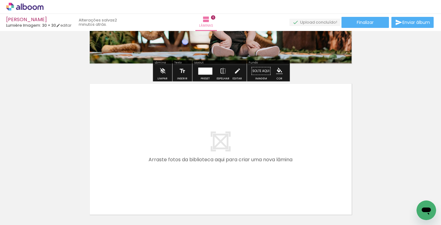
scroll to position [874, 0]
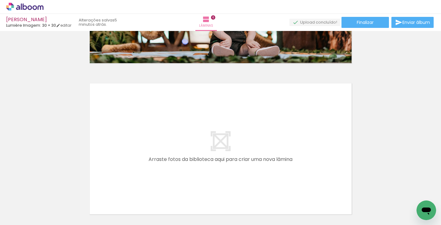
scroll to position [0, 924]
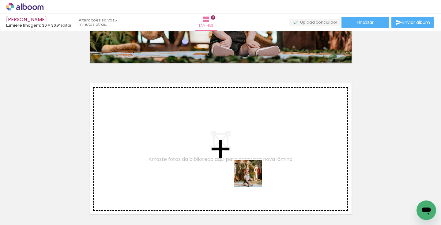
drag, startPoint x: 308, startPoint y: 205, endPoint x: 238, endPoint y: 170, distance: 77.8
click at [238, 170] on quentale-workspace at bounding box center [220, 112] width 441 height 225
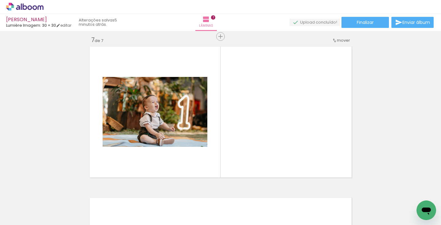
scroll to position [914, 0]
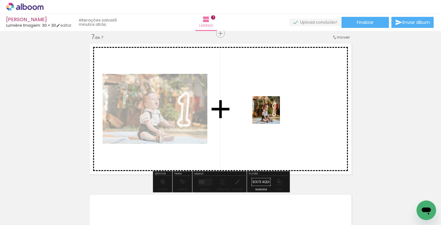
drag, startPoint x: 271, startPoint y: 210, endPoint x: 271, endPoint y: 114, distance: 95.9
click at [271, 114] on quentale-workspace at bounding box center [220, 112] width 441 height 225
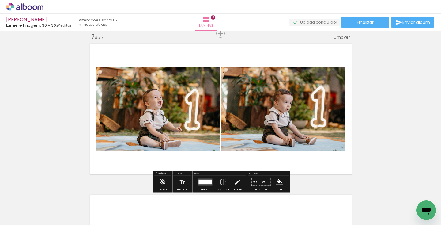
click at [203, 184] on quentale-layouter at bounding box center [205, 181] width 14 height 7
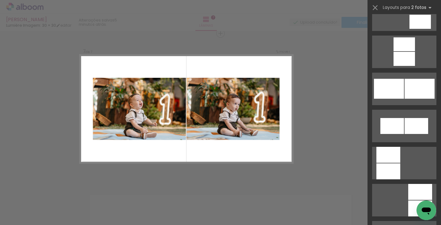
scroll to position [583, 0]
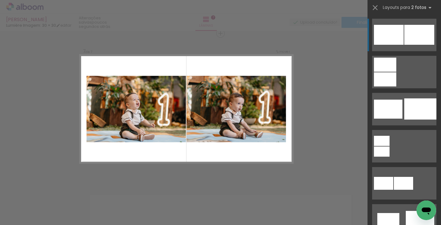
click at [391, 37] on div at bounding box center [389, 35] width 30 height 20
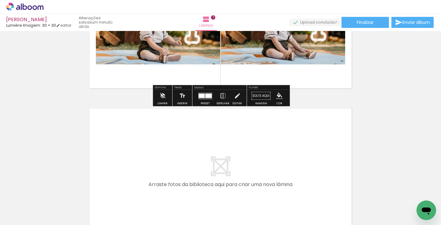
scroll to position [1002, 0]
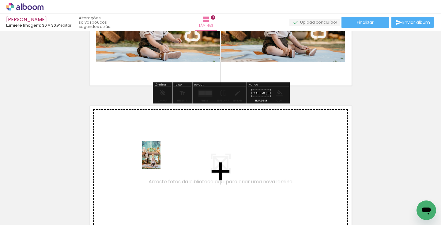
drag, startPoint x: 160, startPoint y: 205, endPoint x: 160, endPoint y: 159, distance: 45.6
click at [160, 159] on quentale-workspace at bounding box center [220, 112] width 441 height 225
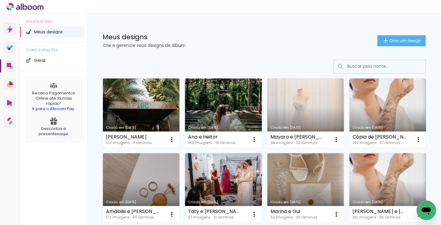
click at [148, 106] on link "Criado em [DATE]" at bounding box center [141, 112] width 77 height 69
click at [0, 0] on neon-animated-pages "Confirmar Cancelar" at bounding box center [0, 0] width 0 height 0
click at [146, 108] on link "Criado em [DATE]" at bounding box center [141, 112] width 77 height 69
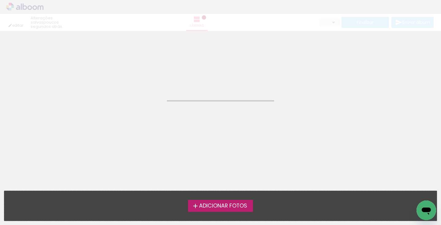
click at [146, 108] on neon-animated-pages "Confirmar Cancelar" at bounding box center [220, 128] width 441 height 194
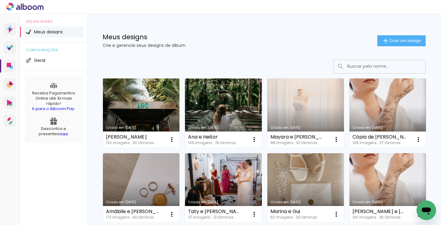
click at [132, 100] on link "Criado em [DATE]" at bounding box center [141, 112] width 77 height 69
click at [0, 0] on neon-animated-pages "Confirmar Cancelar" at bounding box center [0, 0] width 0 height 0
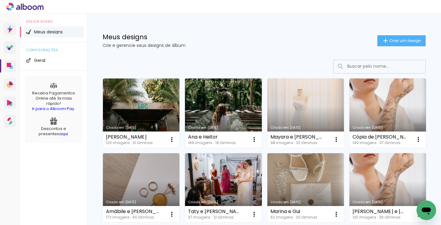
click at [231, 96] on link "Criado em [DATE]" at bounding box center [223, 112] width 77 height 69
click at [0, 0] on neon-animated-pages "Confirmar Cancelar" at bounding box center [0, 0] width 0 height 0
